Goal: Information Seeking & Learning: Learn about a topic

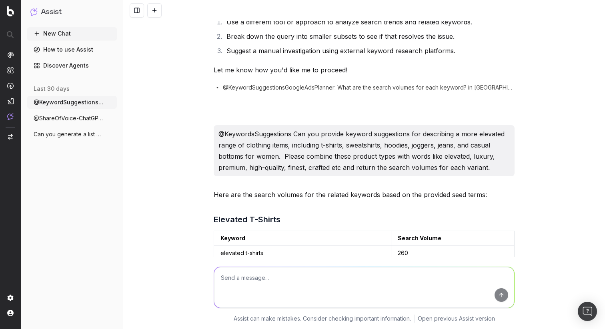
scroll to position [270, 0]
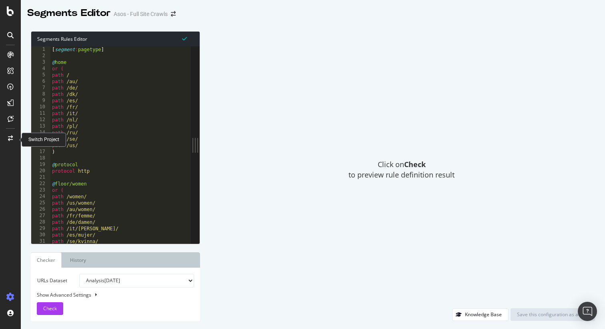
click at [10, 138] on icon at bounding box center [10, 139] width 5 height 6
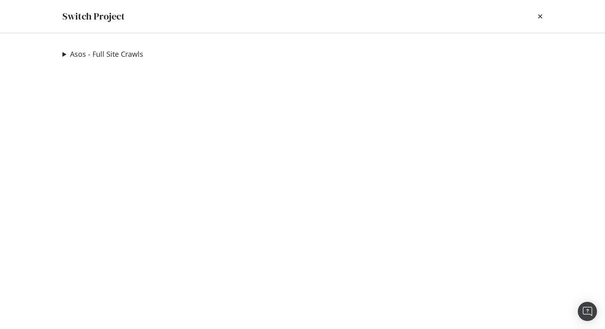
click at [66, 54] on summary "Asos - Full Site Crawls" at bounding box center [102, 54] width 81 height 10
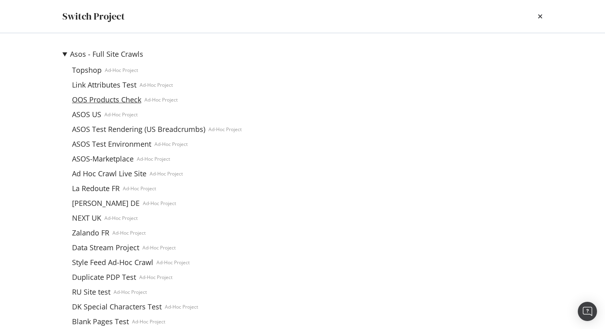
click at [96, 99] on link "OOS Products Check" at bounding box center [107, 100] width 76 height 8
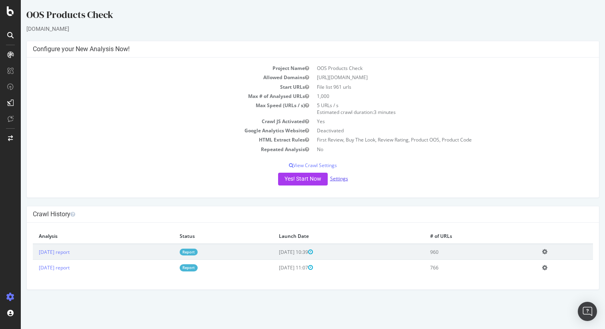
click at [344, 181] on link "Settings" at bounding box center [339, 178] width 18 height 7
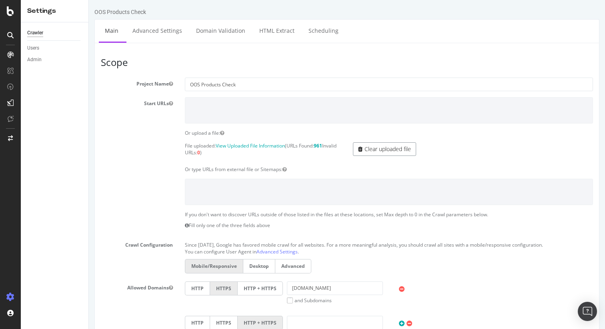
click at [381, 146] on link "Clear uploaded file" at bounding box center [384, 149] width 63 height 14
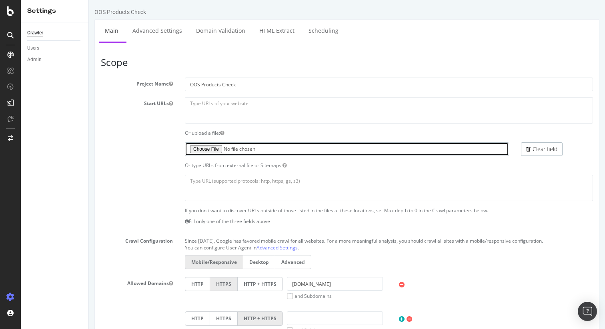
click at [210, 151] on input "file" at bounding box center [347, 149] width 324 height 14
type input "C:\fakepath\OOS-PDP-Check-2025-08-18.txt"
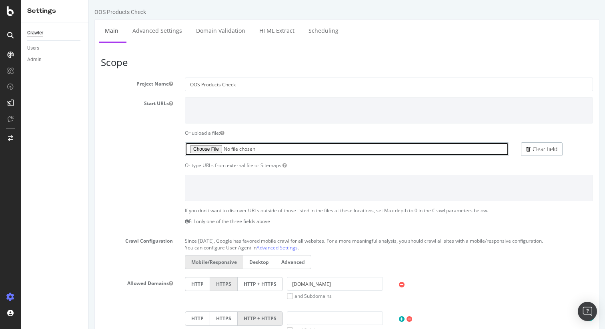
scroll to position [309, 0]
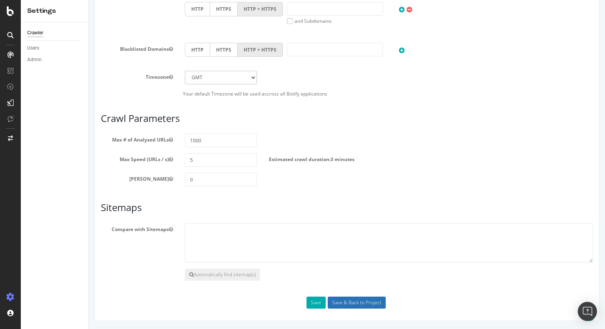
click at [359, 301] on input "Save & Back to Project" at bounding box center [356, 303] width 58 height 12
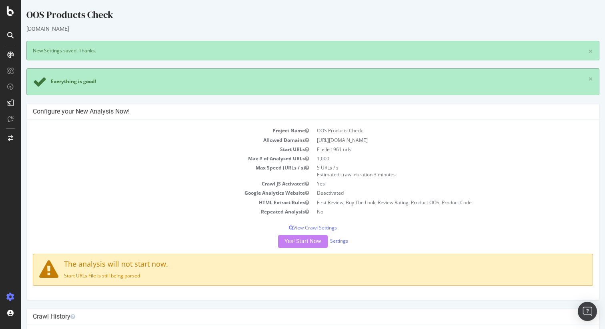
click at [265, 235] on div "Yes! Start Now Settings" at bounding box center [313, 241] width 560 height 13
click at [288, 241] on div "Yes! Start Now Settings" at bounding box center [313, 241] width 560 height 13
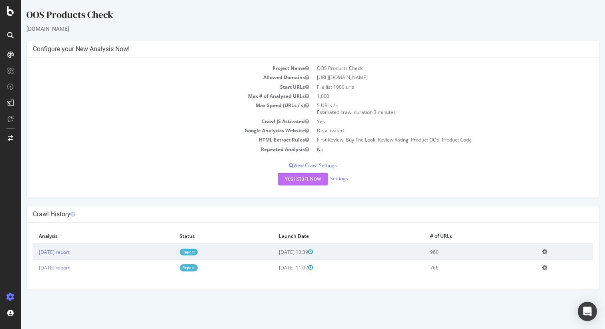
click at [309, 178] on button "Yes! Start Now" at bounding box center [303, 179] width 50 height 13
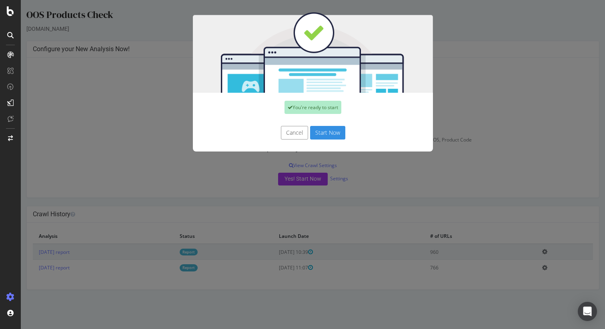
click at [328, 133] on button "Start Now" at bounding box center [327, 133] width 35 height 14
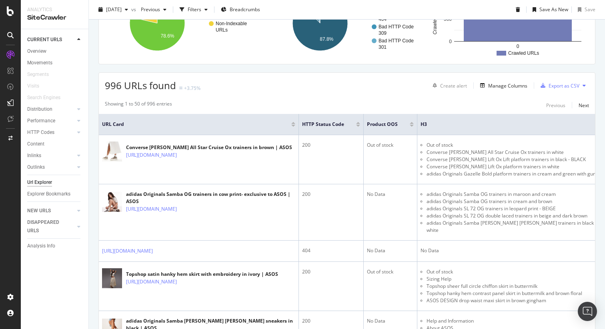
scroll to position [115, 0]
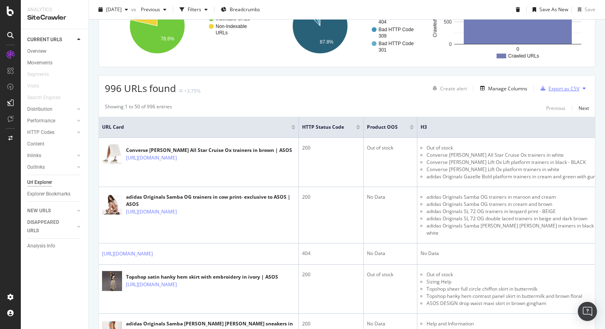
click at [560, 89] on div "Export as CSV" at bounding box center [563, 88] width 31 height 7
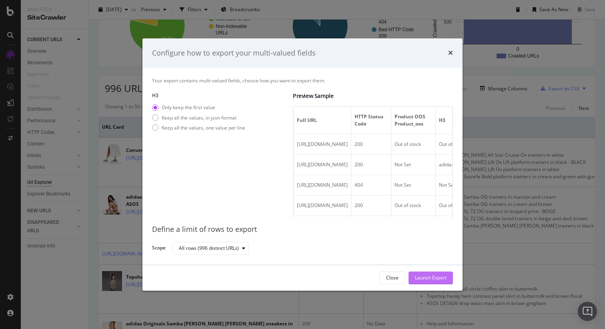
click at [439, 275] on div "Launch Export" at bounding box center [431, 278] width 32 height 7
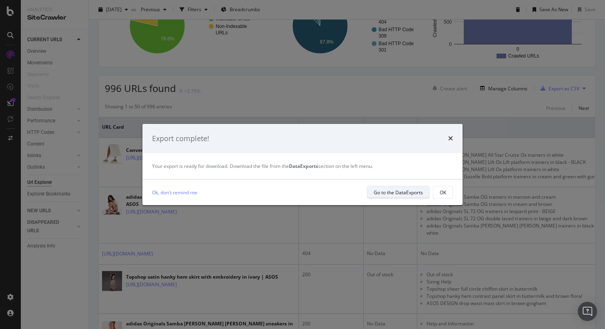
click at [417, 192] on div "Go to the DataExports" at bounding box center [397, 192] width 49 height 7
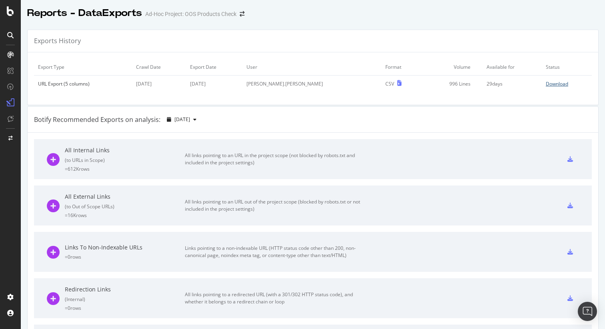
click at [553, 82] on div "Download" at bounding box center [556, 83] width 22 height 7
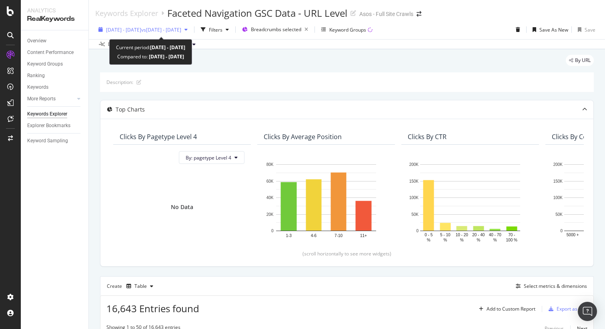
click at [123, 30] on span "[DATE] - [DATE]" at bounding box center [123, 29] width 35 height 7
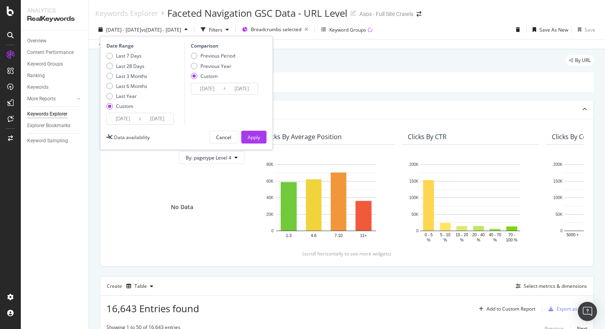
click at [126, 119] on input "[DATE]" at bounding box center [123, 118] width 32 height 11
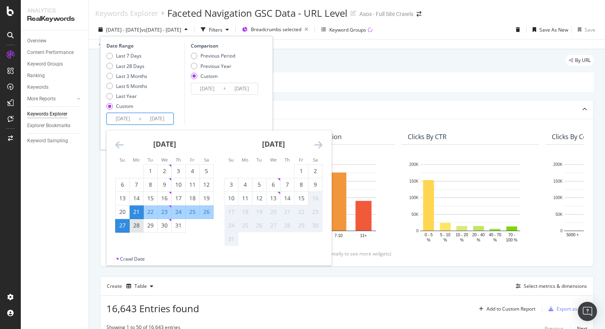
click at [140, 227] on div "28" at bounding box center [137, 226] width 14 height 8
type input "[DATE]"
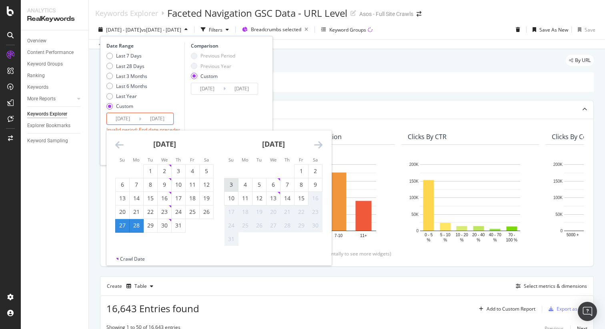
click at [232, 184] on div "3" at bounding box center [231, 185] width 14 height 8
type input "[DATE]"
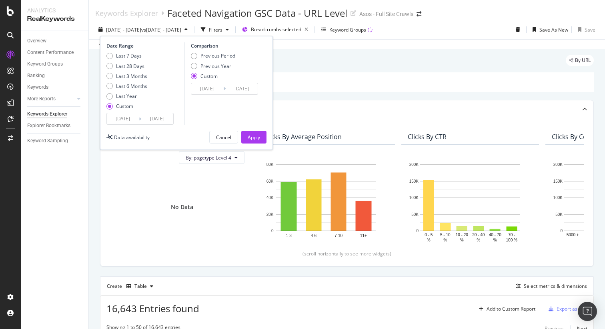
click at [154, 113] on input "[DATE]" at bounding box center [157, 118] width 32 height 11
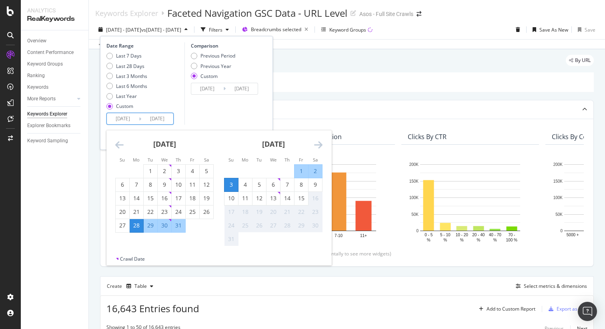
click at [177, 114] on div "Date Range Last 7 Days Last 28 Days Last 3 Months Last 6 Months Last Year Custo…" at bounding box center [144, 83] width 76 height 82
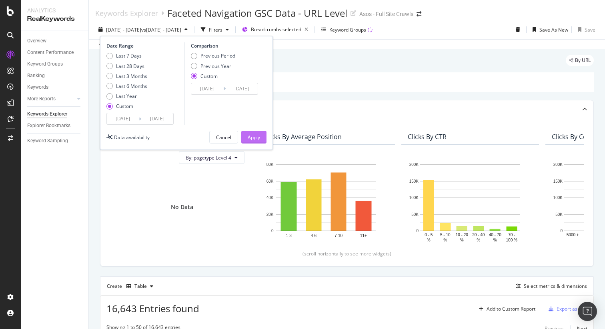
click at [254, 139] on div "Apply" at bounding box center [253, 137] width 12 height 7
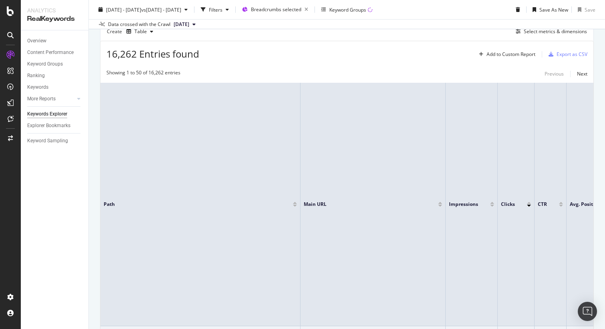
scroll to position [241, 0]
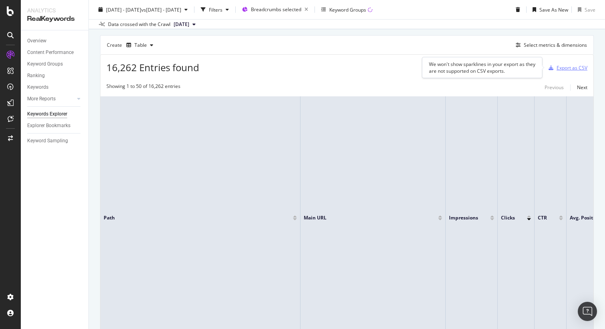
click at [570, 70] on div "Export as CSV" at bounding box center [571, 67] width 31 height 7
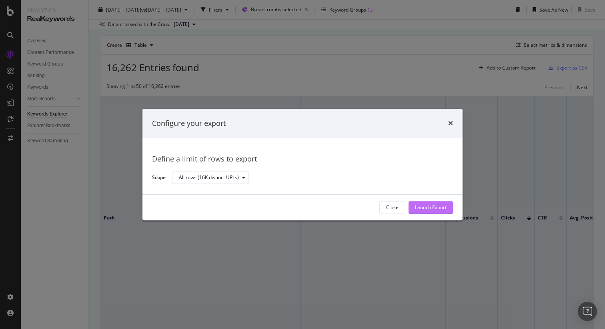
click at [438, 206] on div "Launch Export" at bounding box center [431, 207] width 32 height 7
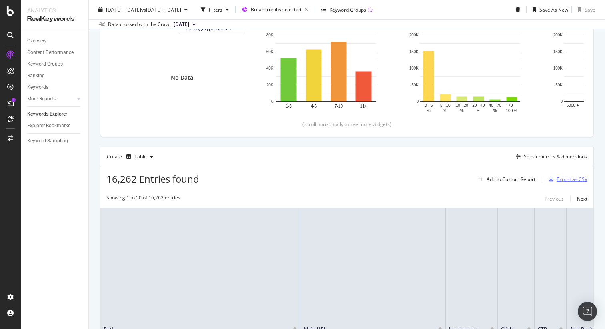
scroll to position [0, 0]
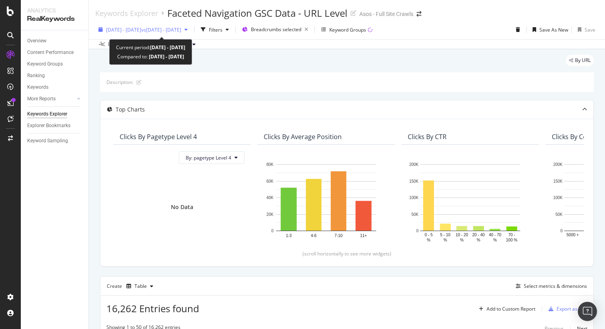
click at [126, 31] on span "[DATE] - [DATE]" at bounding box center [123, 29] width 35 height 7
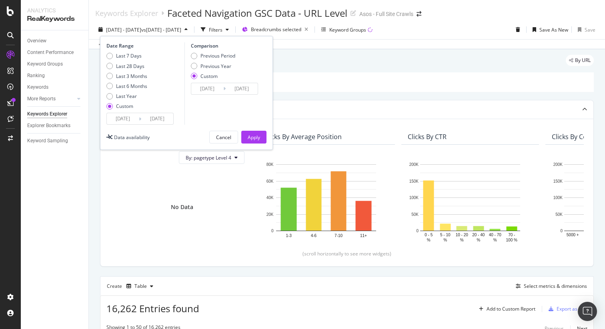
click at [125, 114] on input "[DATE]" at bounding box center [123, 118] width 32 height 11
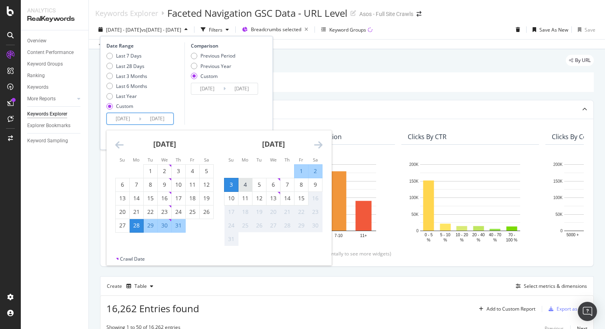
click at [248, 184] on div "4" at bounding box center [245, 185] width 14 height 8
type input "[DATE]"
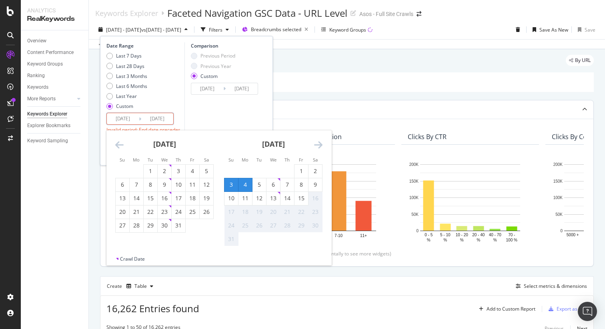
click at [234, 195] on div "10" at bounding box center [231, 198] width 14 height 8
type input "[DATE]"
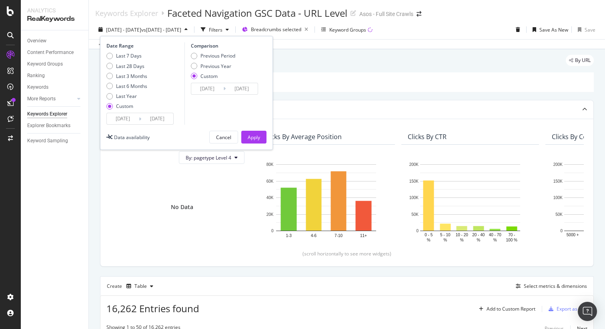
click at [159, 120] on input "[DATE]" at bounding box center [157, 118] width 32 height 11
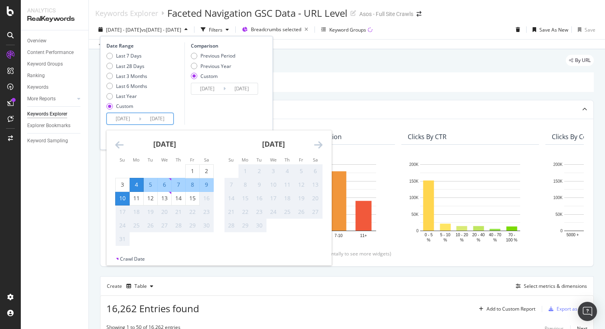
click at [198, 120] on div "Comparison Previous Period Previous Year Custom [DATE] Navigate forward to inte…" at bounding box center [222, 83] width 76 height 82
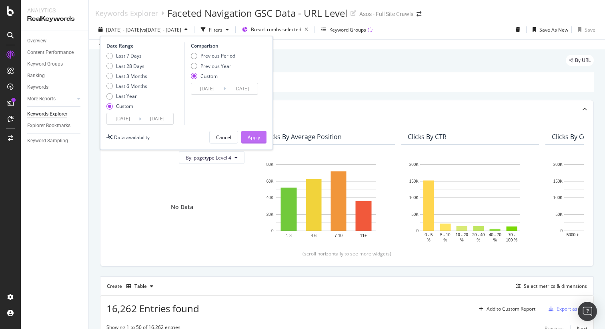
click at [252, 136] on div "Apply" at bounding box center [253, 137] width 12 height 7
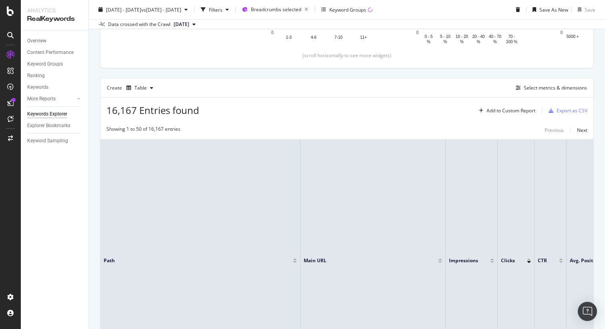
scroll to position [155, 0]
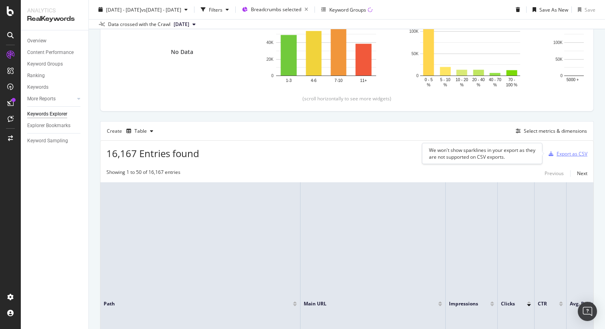
click at [566, 153] on div "Export as CSV" at bounding box center [571, 153] width 31 height 7
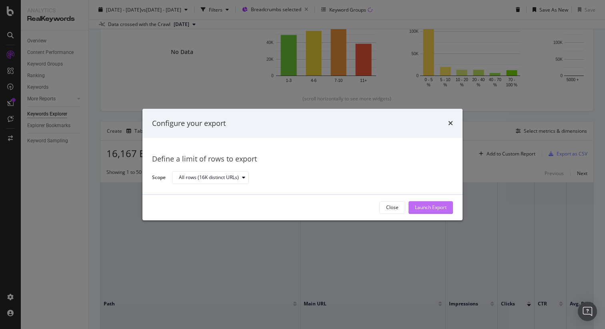
click at [419, 204] on div "Launch Export" at bounding box center [431, 207] width 32 height 7
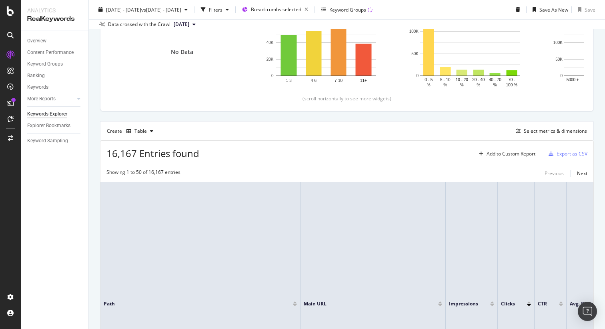
click at [424, 122] on div "Create Table Select metrics & dimensions" at bounding box center [346, 130] width 493 height 19
click at [60, 126] on div "Explorer Bookmarks" at bounding box center [48, 126] width 43 height 8
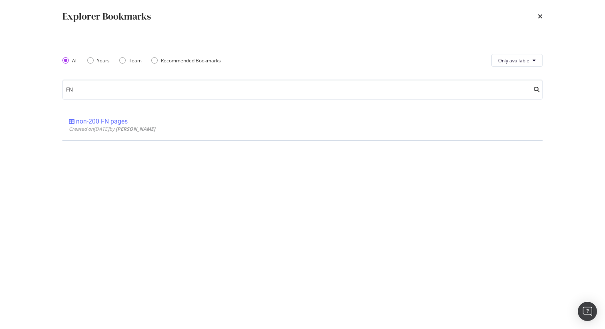
type input "F"
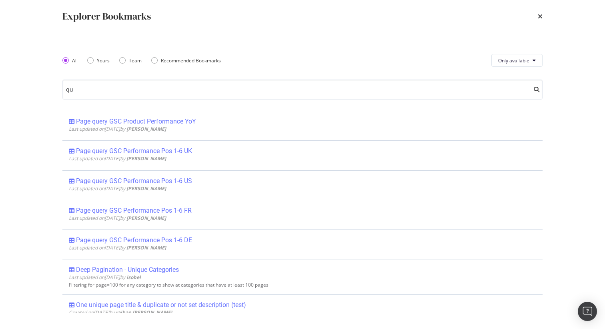
type input "q"
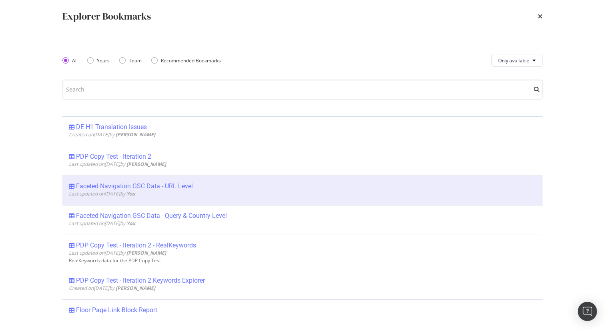
scroll to position [3510, 0]
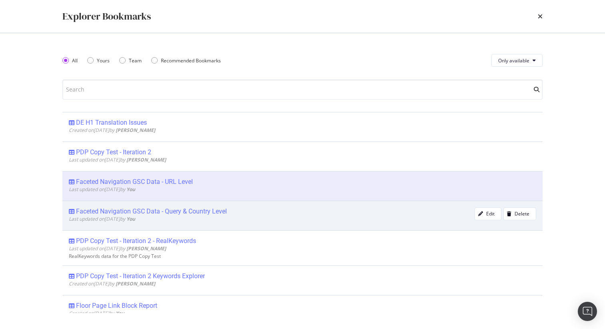
click at [200, 210] on div "Faceted Navigation GSC Data - Query & Country Level" at bounding box center [151, 212] width 151 height 8
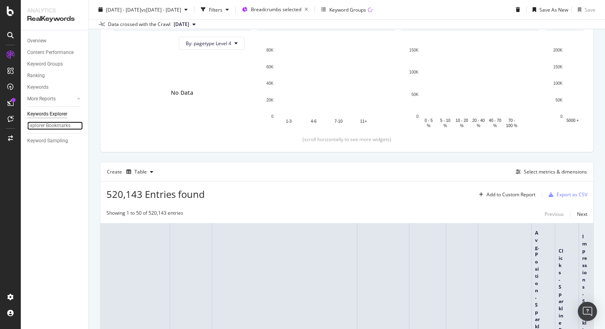
scroll to position [155, 0]
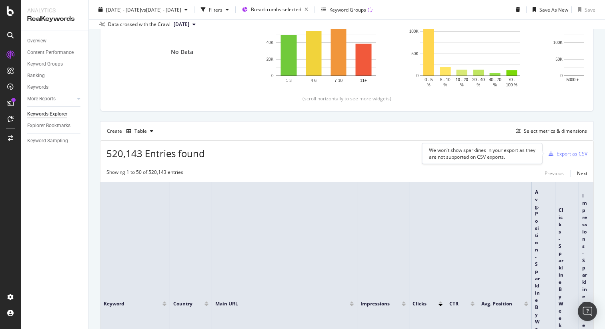
click at [565, 154] on div "Export as CSV" at bounding box center [571, 153] width 31 height 7
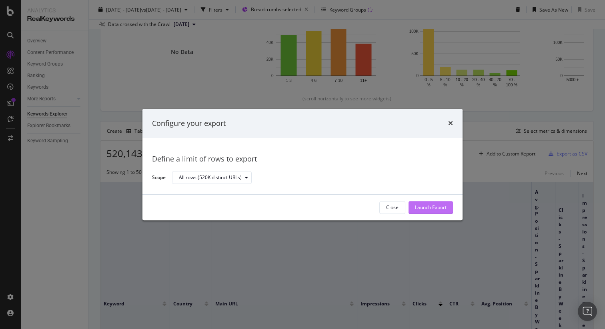
click at [428, 211] on div "Launch Export" at bounding box center [431, 208] width 32 height 12
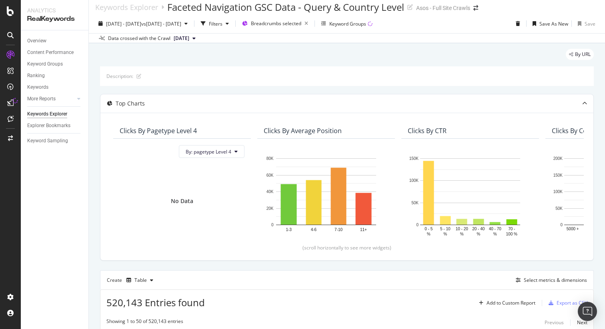
scroll to position [5, 0]
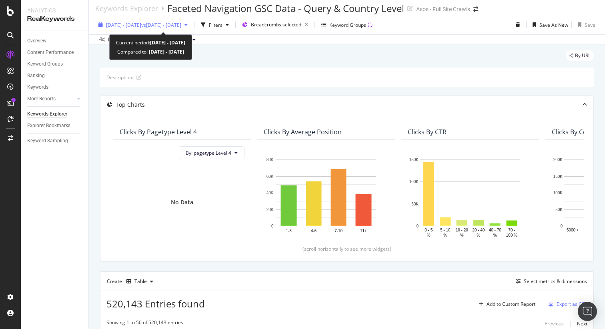
click at [123, 25] on span "[DATE] - [DATE]" at bounding box center [123, 25] width 35 height 7
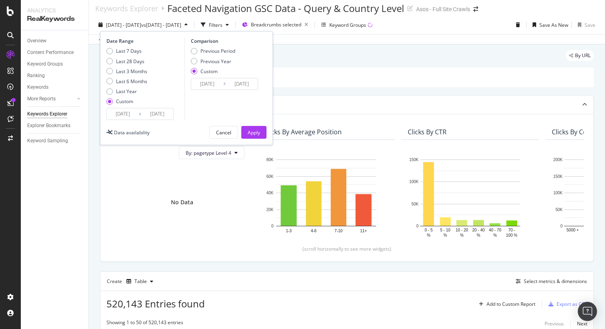
click at [131, 115] on input "[DATE]" at bounding box center [123, 113] width 32 height 11
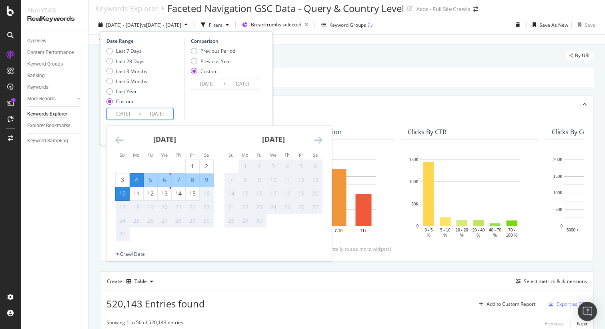
click at [120, 137] on icon "Move backward to switch to the previous month." at bounding box center [119, 140] width 8 height 10
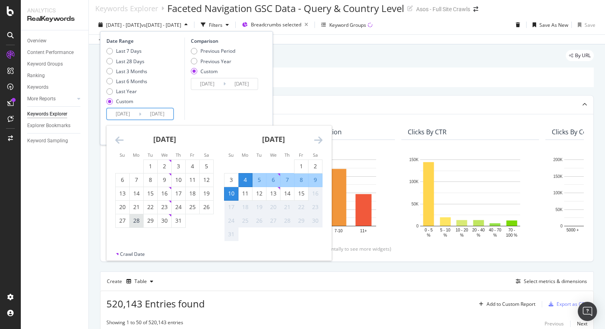
click at [136, 219] on div "28" at bounding box center [137, 221] width 14 height 8
type input "[DATE]"
click at [233, 182] on div "3" at bounding box center [231, 180] width 14 height 8
type input "[DATE]"
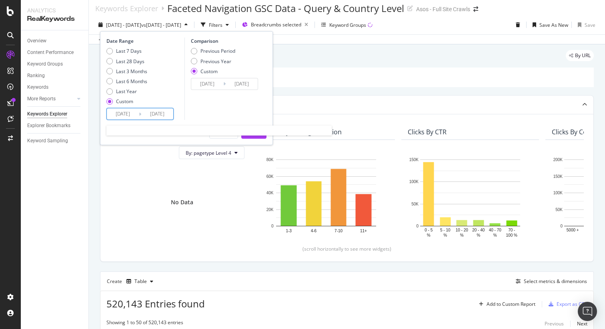
click at [159, 118] on input "[DATE]" at bounding box center [157, 113] width 32 height 11
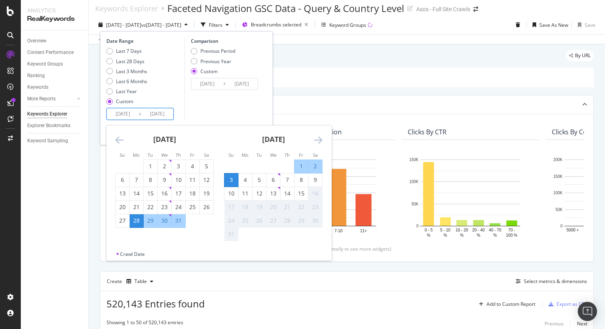
click at [199, 108] on div "Comparison Previous Period Previous Year Custom [DATE] Navigate forward to inte…" at bounding box center [222, 79] width 76 height 82
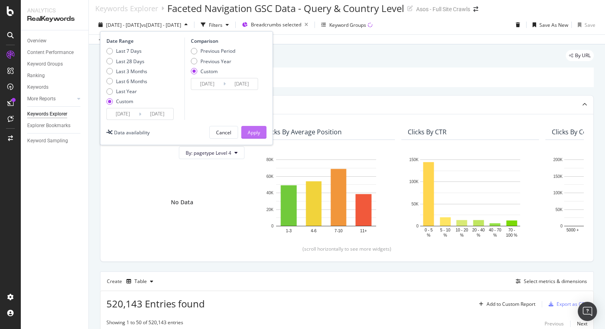
click at [259, 133] on div "Apply" at bounding box center [253, 132] width 12 height 7
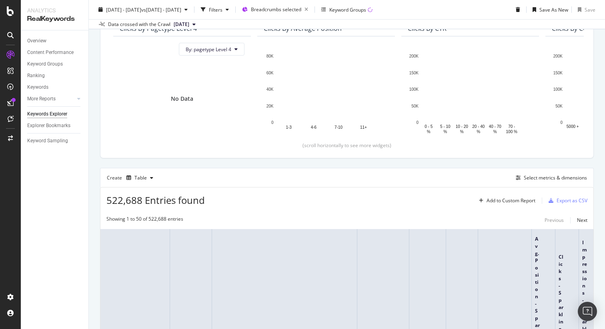
scroll to position [107, 0]
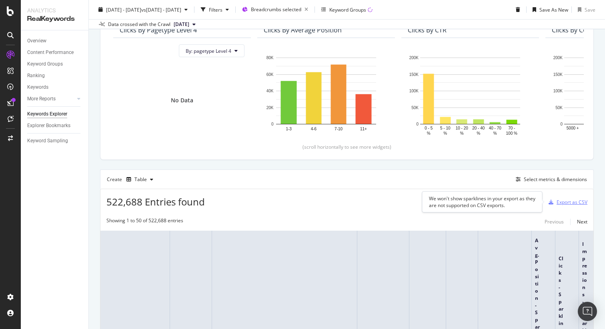
click at [568, 200] on div "Export as CSV" at bounding box center [571, 202] width 31 height 7
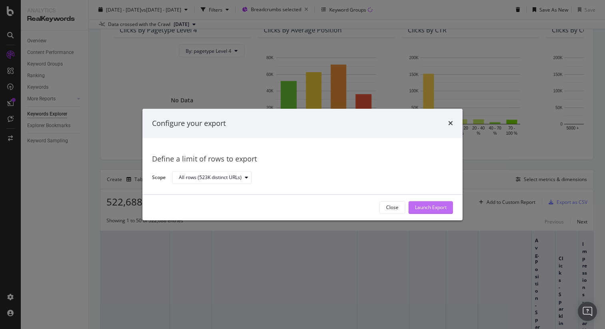
click at [435, 206] on div "Launch Export" at bounding box center [431, 207] width 32 height 7
